Goal: Task Accomplishment & Management: Manage account settings

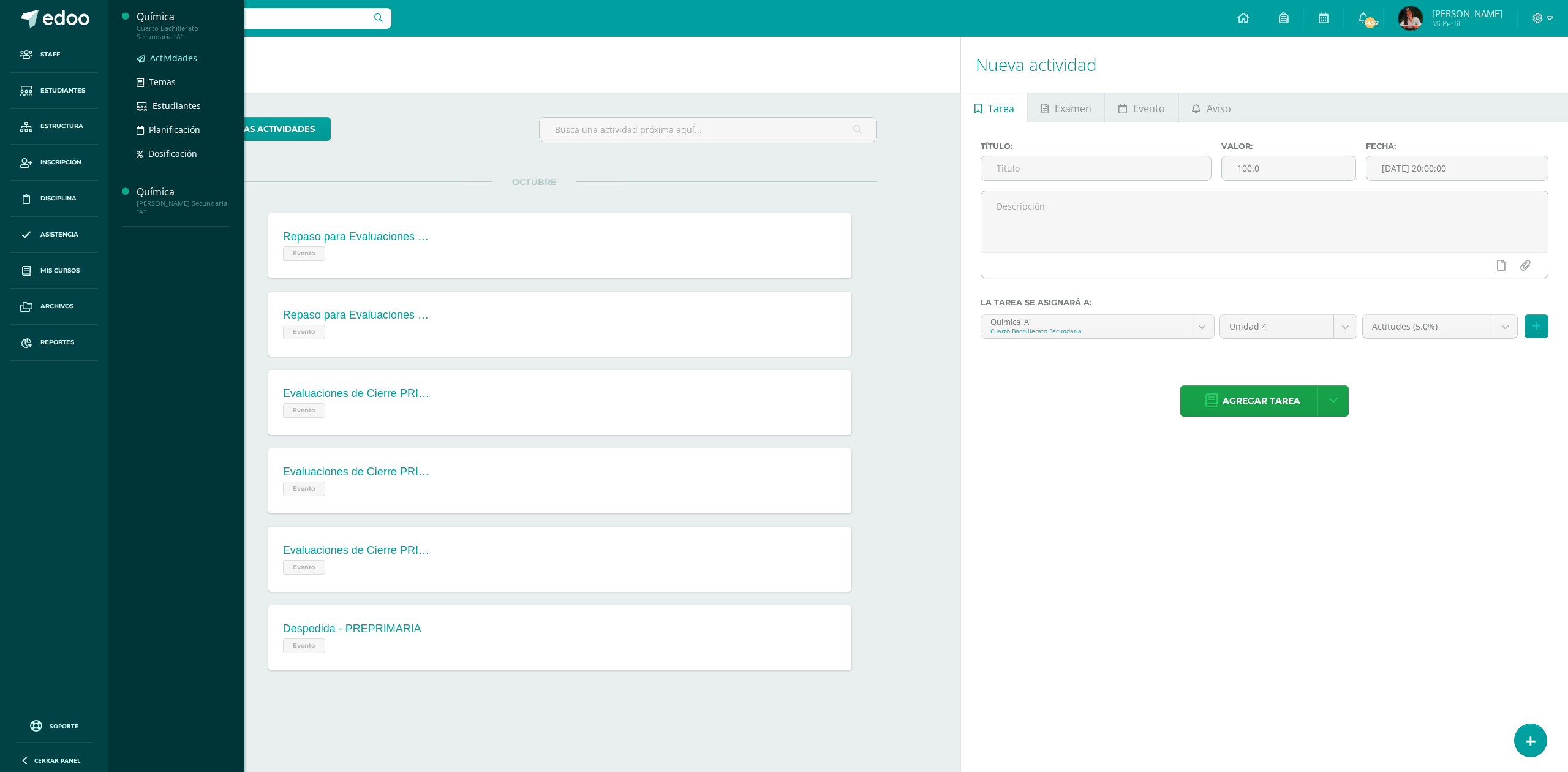
click at [172, 52] on span "Actividades" at bounding box center [174, 58] width 47 height 12
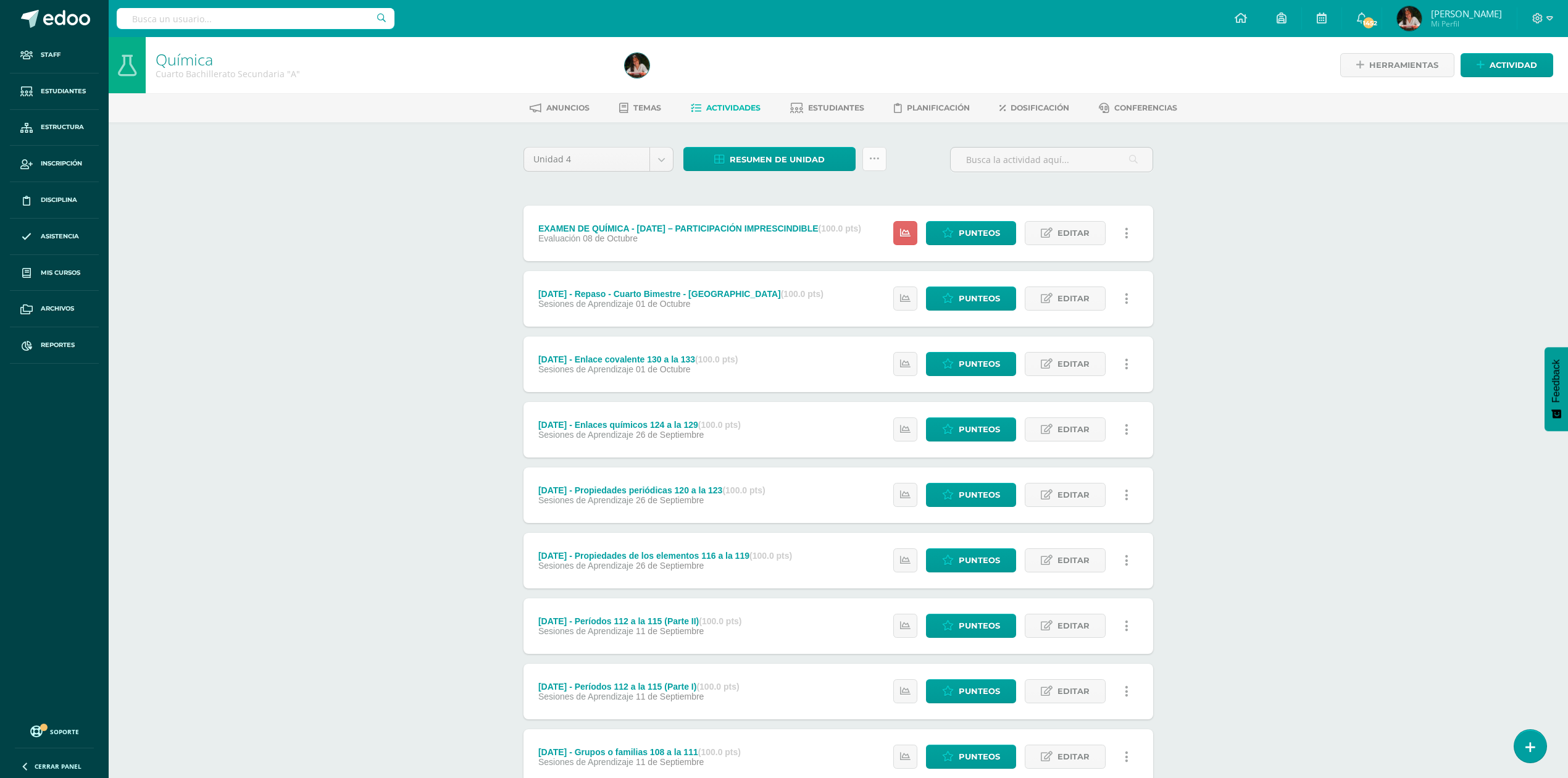
click at [872, 162] on icon at bounding box center [874, 159] width 11 height 11
click at [867, 191] on link "Subir actividades en masa" at bounding box center [843, 197] width 136 height 30
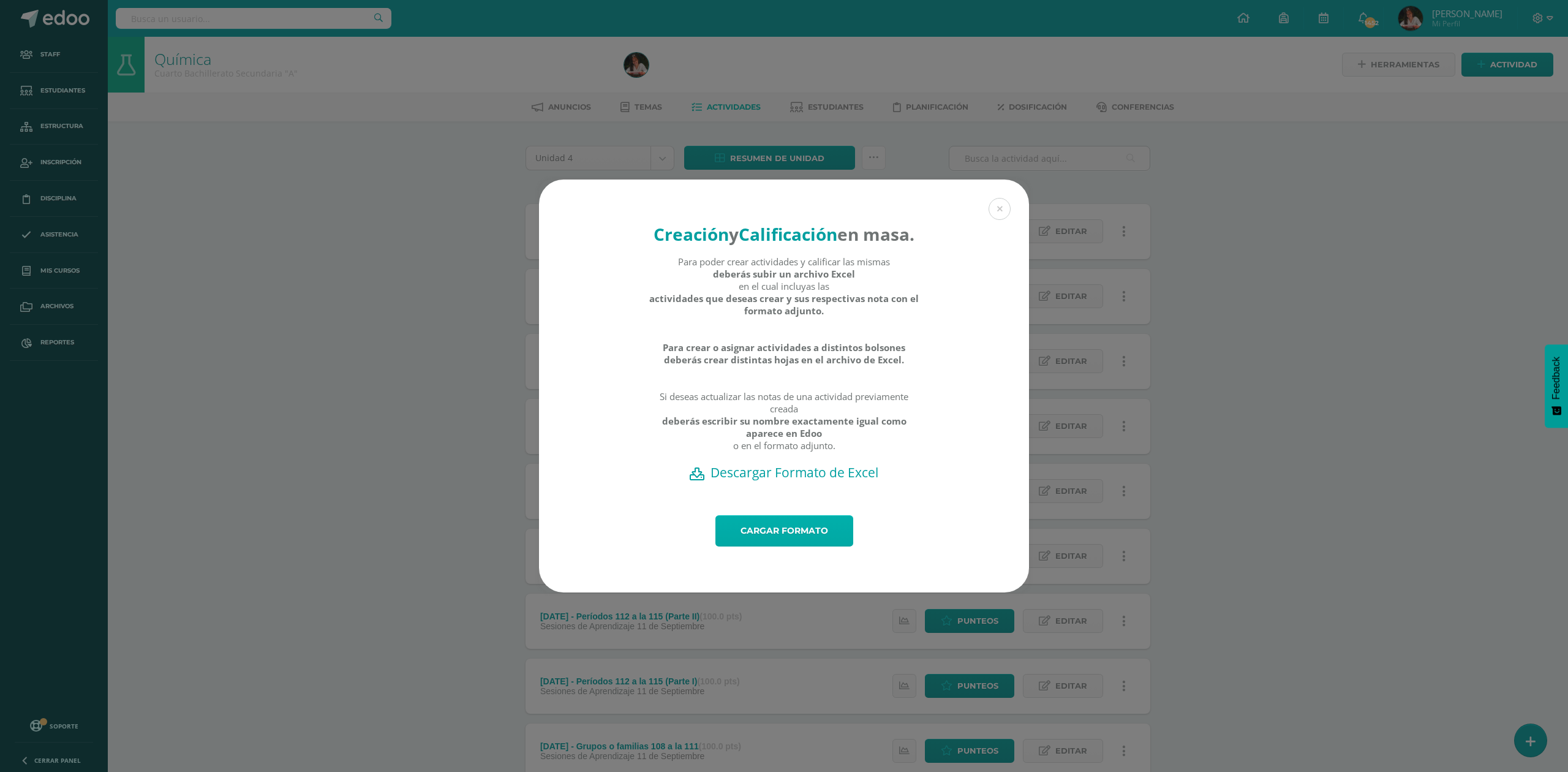
click at [772, 535] on link "Cargar formato" at bounding box center [784, 531] width 138 height 31
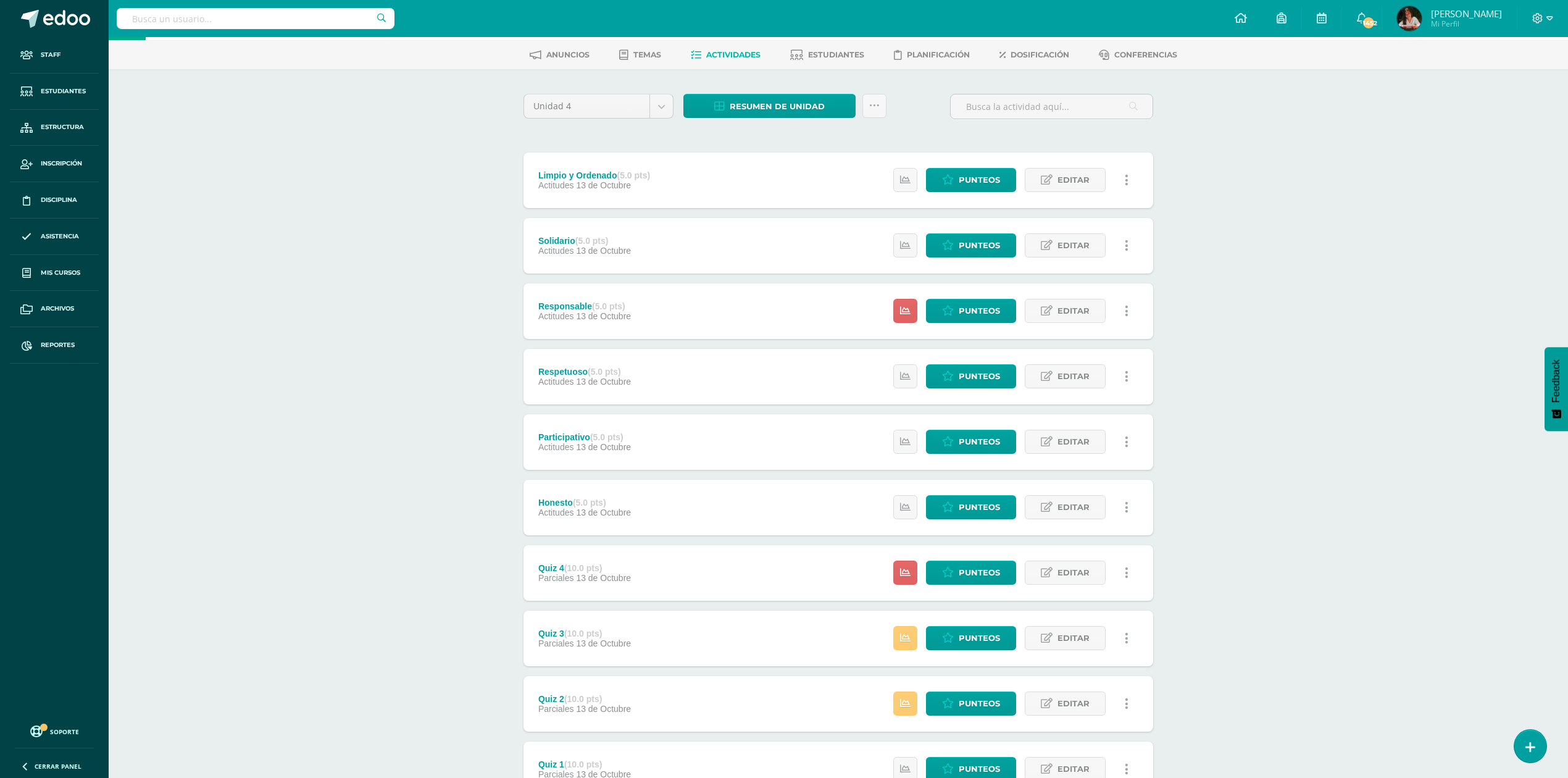
scroll to position [82, 0]
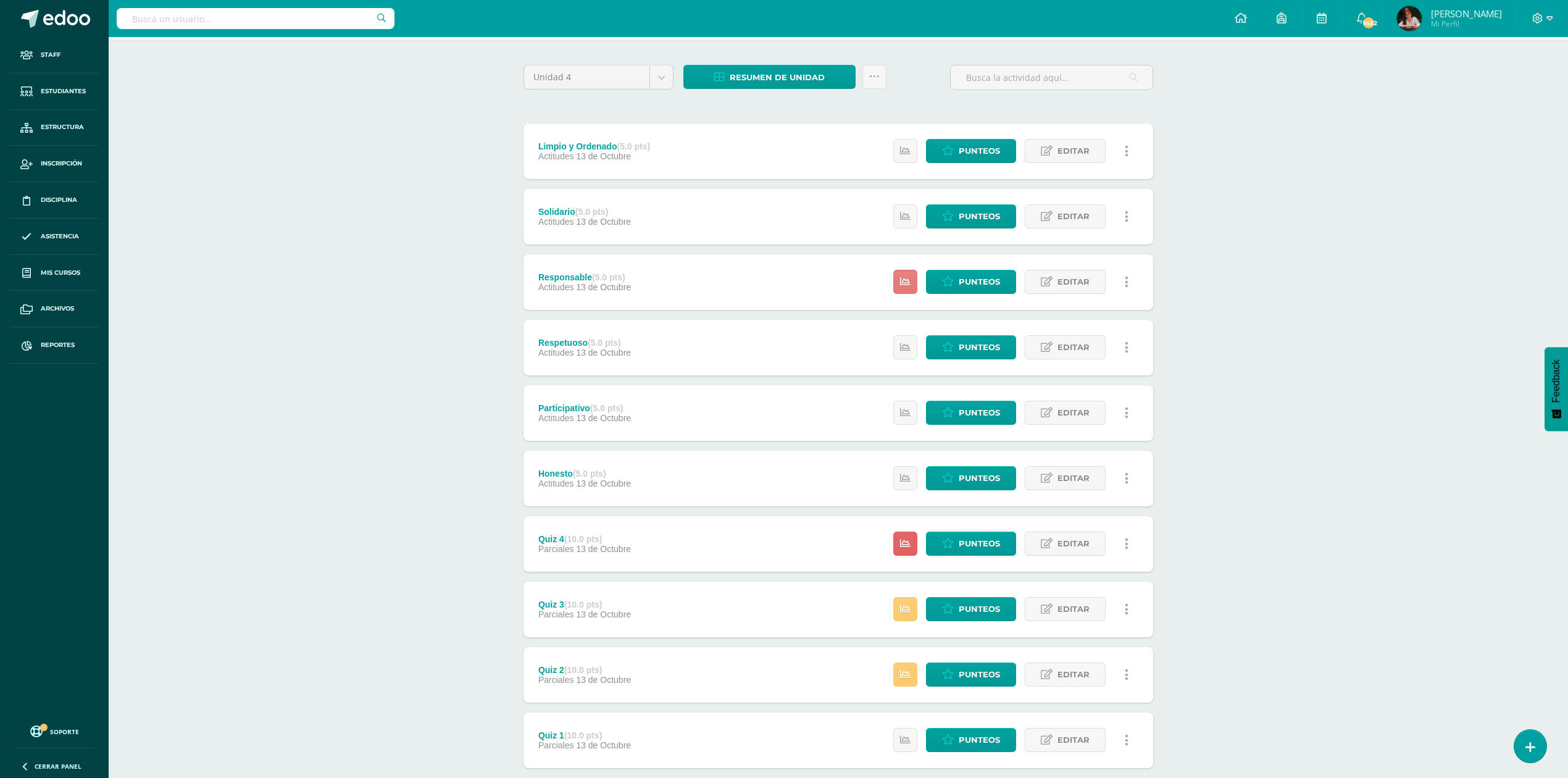
click at [903, 279] on icon at bounding box center [905, 282] width 11 height 11
click at [465, 274] on div "Química Cuarto Bachillerato Secundaria "A" Herramientas Detalle de asistencias …" at bounding box center [838, 400] width 1460 height 891
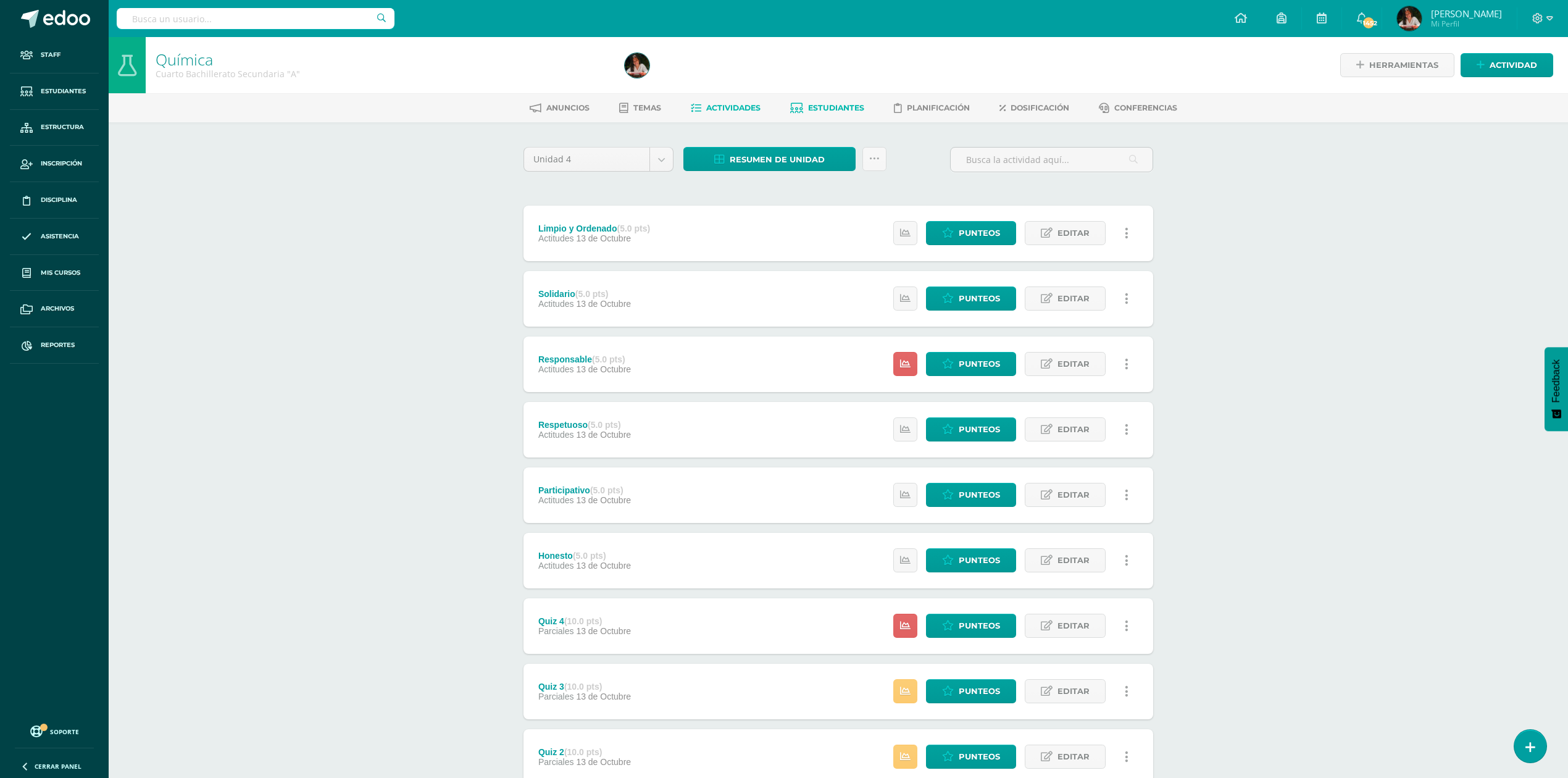
click at [821, 105] on span "Estudiantes" at bounding box center [836, 108] width 56 height 10
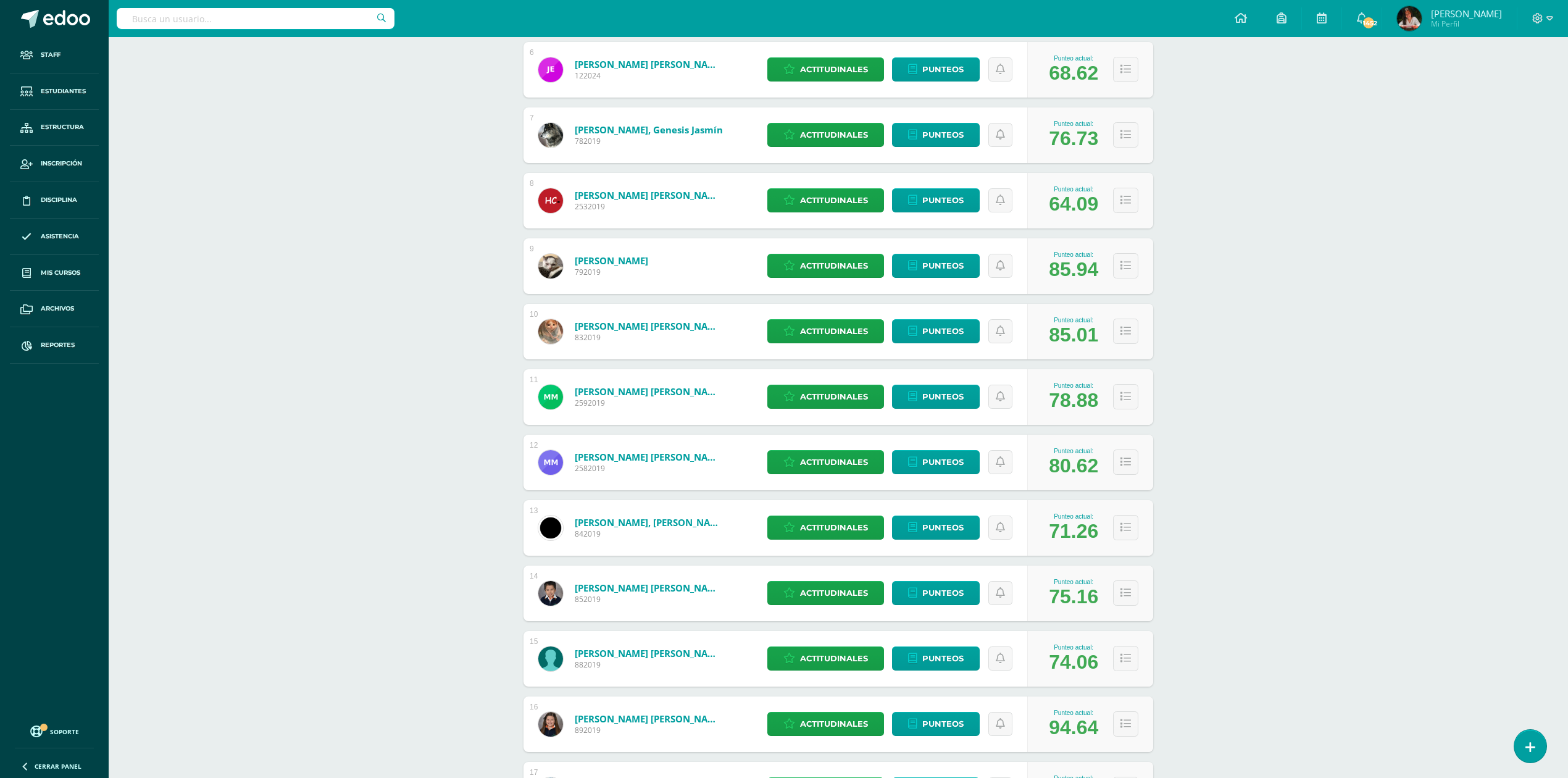
scroll to position [936, 0]
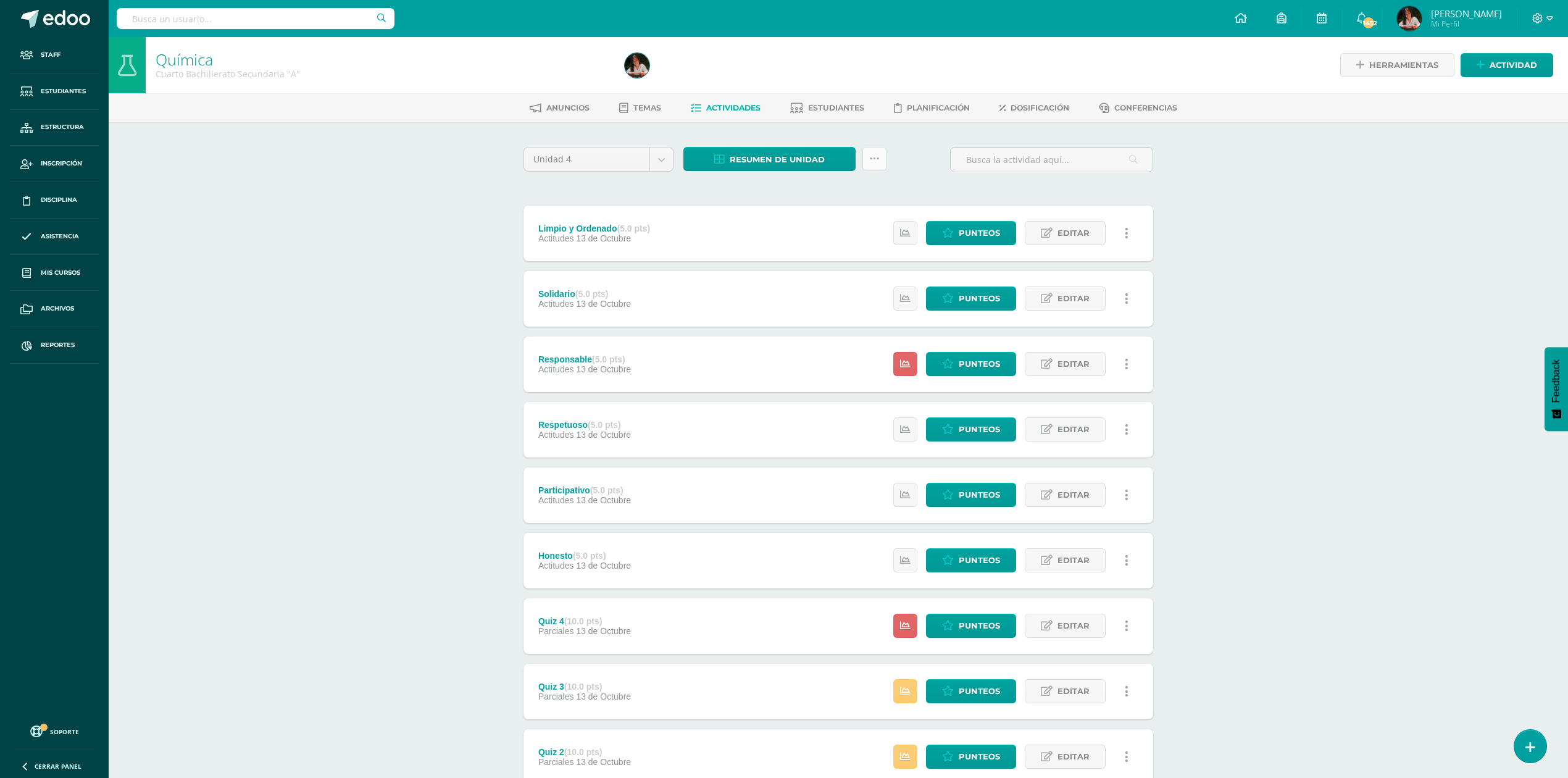
click at [880, 159] on link at bounding box center [874, 159] width 24 height 24
click at [1425, 181] on div "Química Cuarto Bachillerato Secundaria "A" Herramientas Detalle de asistencias …" at bounding box center [838, 482] width 1460 height 891
